Goal: Transaction & Acquisition: Purchase product/service

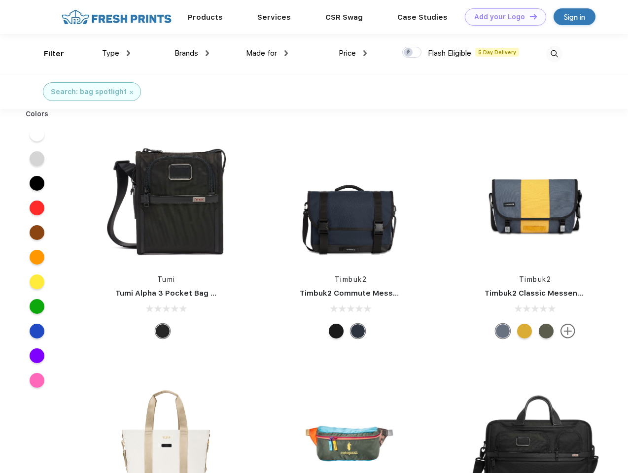
click at [502, 17] on link "Add your Logo Design Tool" at bounding box center [505, 16] width 81 height 17
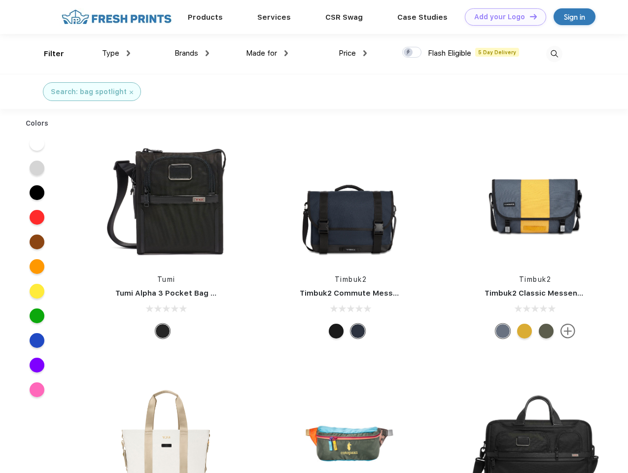
click at [0, 0] on div "Design Tool" at bounding box center [0, 0] width 0 height 0
click at [529, 16] on link "Add your Logo Design Tool" at bounding box center [505, 16] width 81 height 17
click at [47, 54] on div "Filter" at bounding box center [54, 53] width 20 height 11
click at [116, 53] on span "Type" at bounding box center [110, 53] width 17 height 9
click at [192, 53] on span "Brands" at bounding box center [187, 53] width 24 height 9
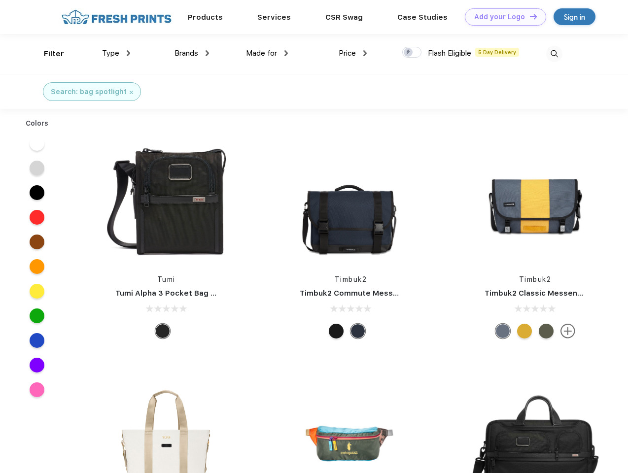
click at [267, 53] on span "Made for" at bounding box center [261, 53] width 31 height 9
click at [353, 53] on span "Price" at bounding box center [347, 53] width 17 height 9
click at [412, 53] on div at bounding box center [411, 52] width 19 height 11
click at [409, 53] on input "checkbox" at bounding box center [405, 49] width 6 height 6
click at [554, 54] on img at bounding box center [554, 54] width 16 height 16
